Goal: Task Accomplishment & Management: Manage account settings

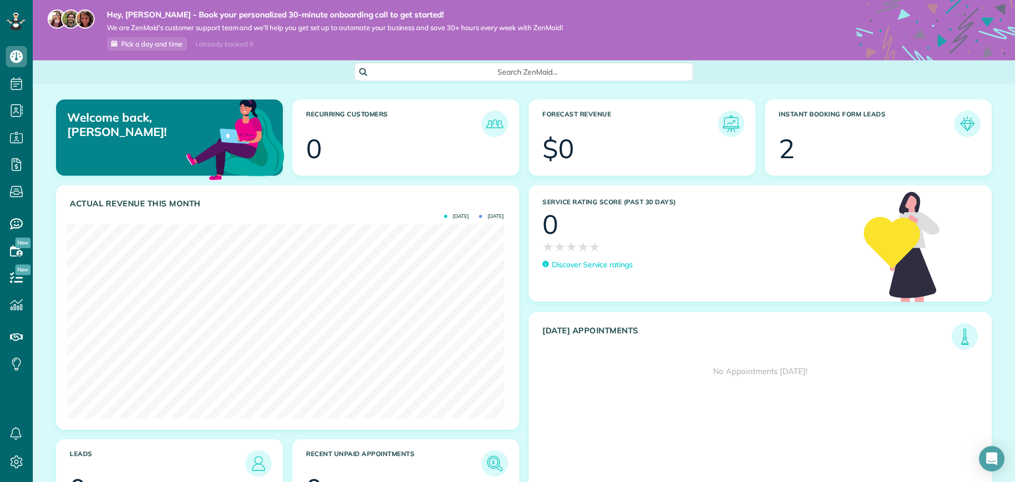
scroll to position [194, 437]
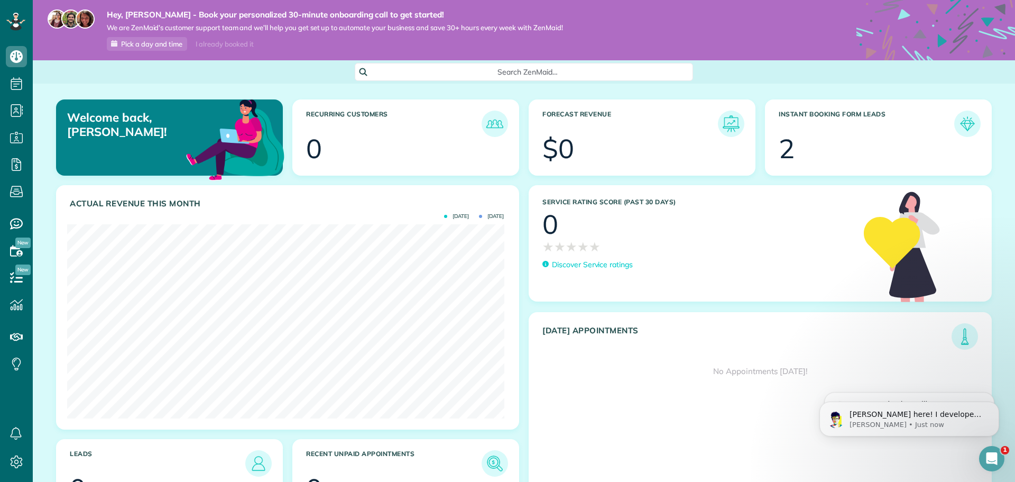
click at [944, 121] on h3 "Instant Booking Form Leads" at bounding box center [867, 123] width 176 height 26
click at [958, 122] on img at bounding box center [967, 124] width 24 height 24
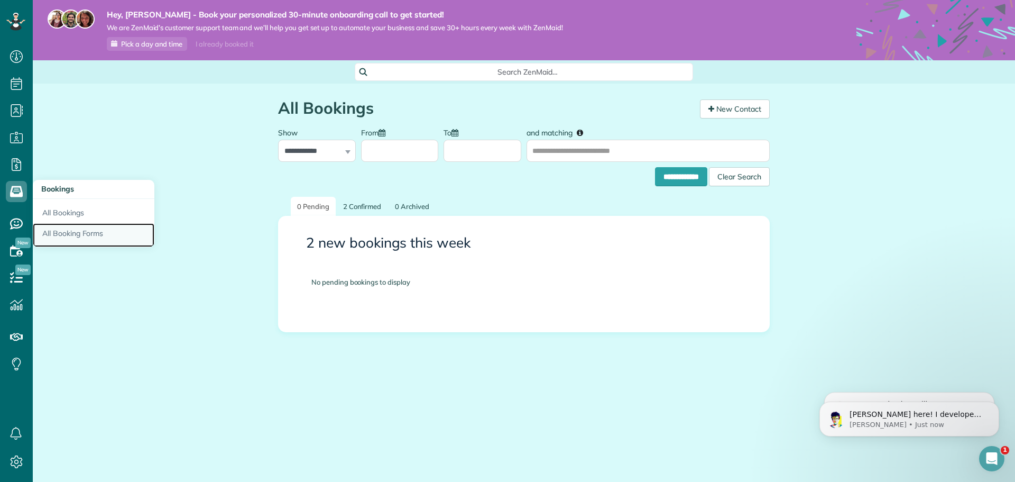
click at [74, 232] on link "All Booking Forms" at bounding box center [94, 235] width 122 height 24
